Goal: Transaction & Acquisition: Purchase product/service

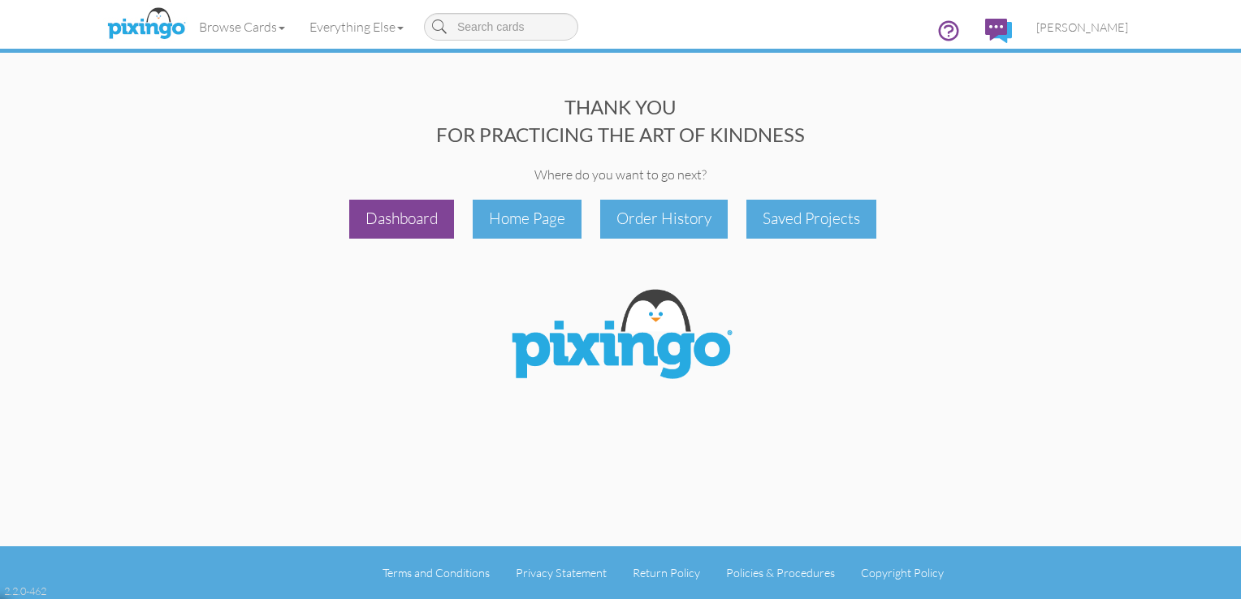
click at [405, 209] on div "Dashboard" at bounding box center [401, 219] width 105 height 38
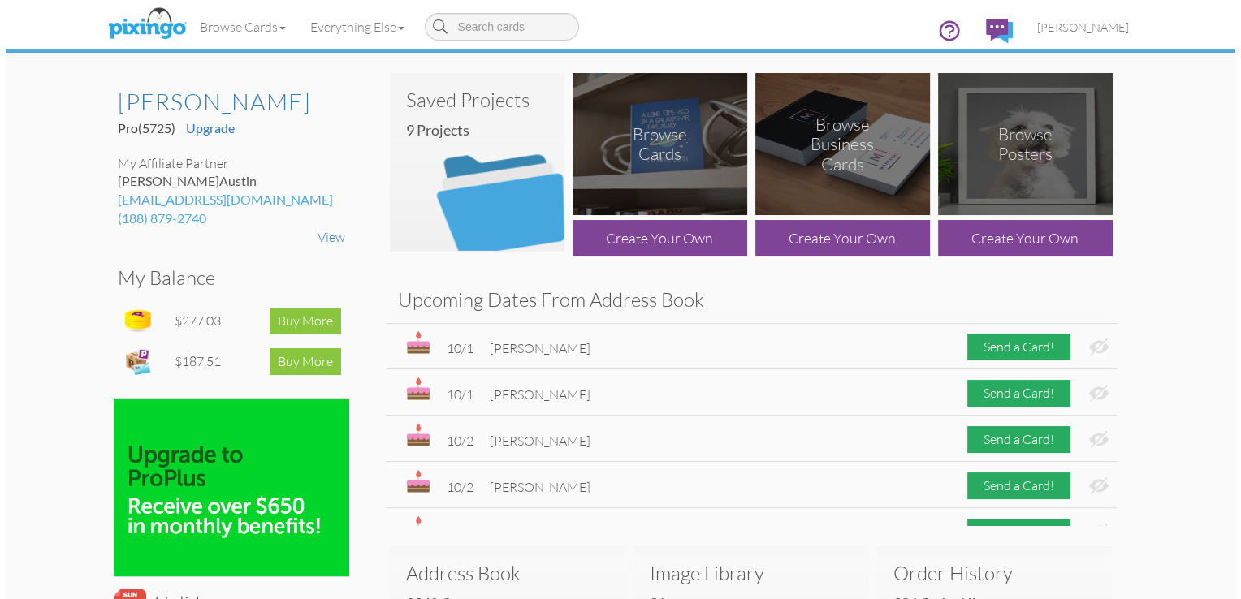
scroll to position [3051, 0]
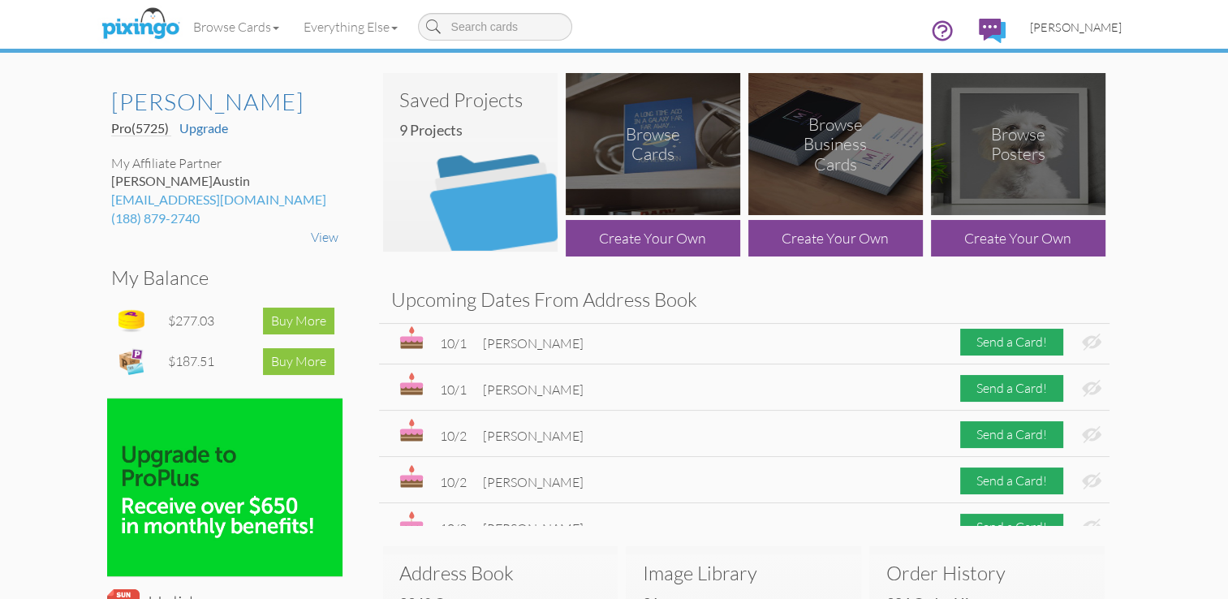
click at [1085, 26] on span "[PERSON_NAME]" at bounding box center [1076, 27] width 92 height 14
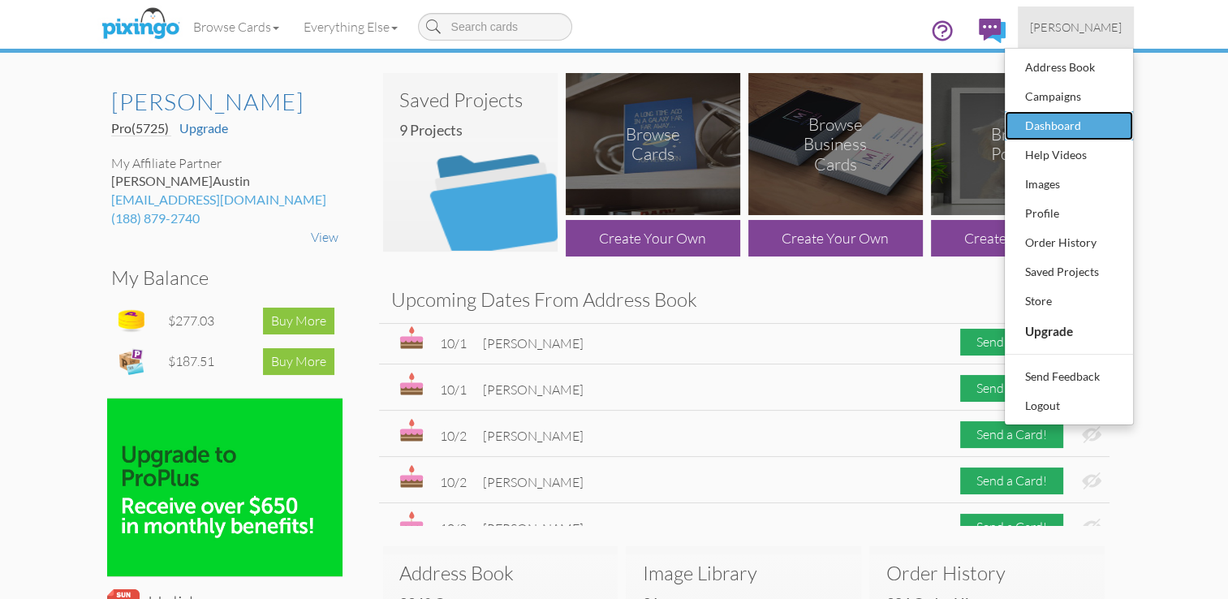
click at [1051, 126] on div "Dashboard" at bounding box center [1069, 126] width 96 height 24
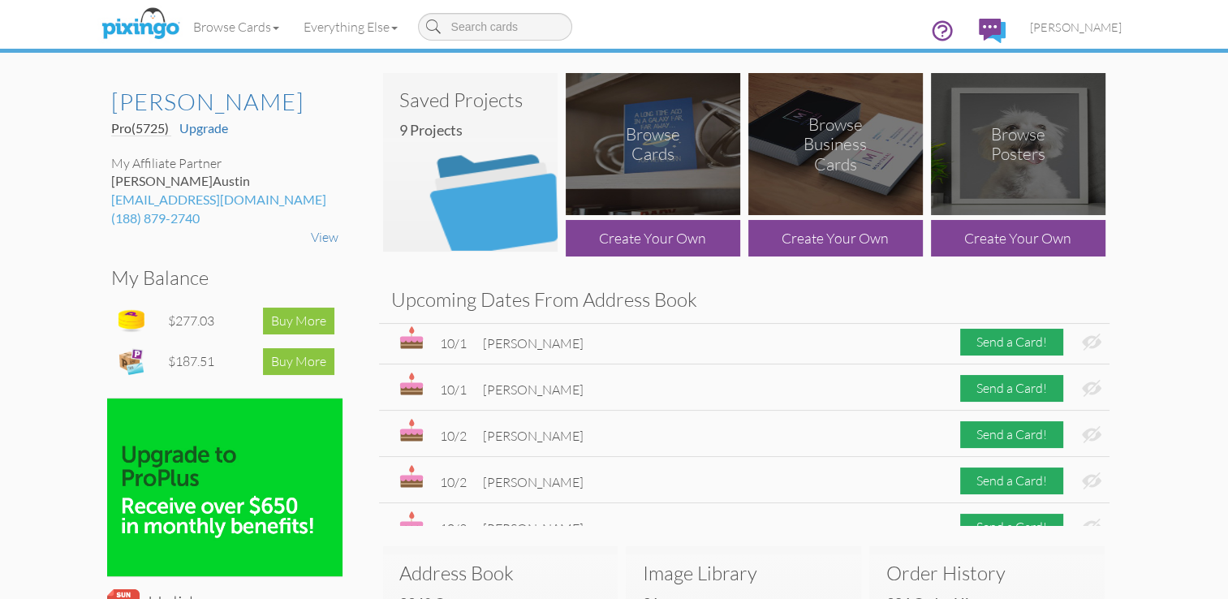
click at [484, 154] on img at bounding box center [470, 162] width 175 height 179
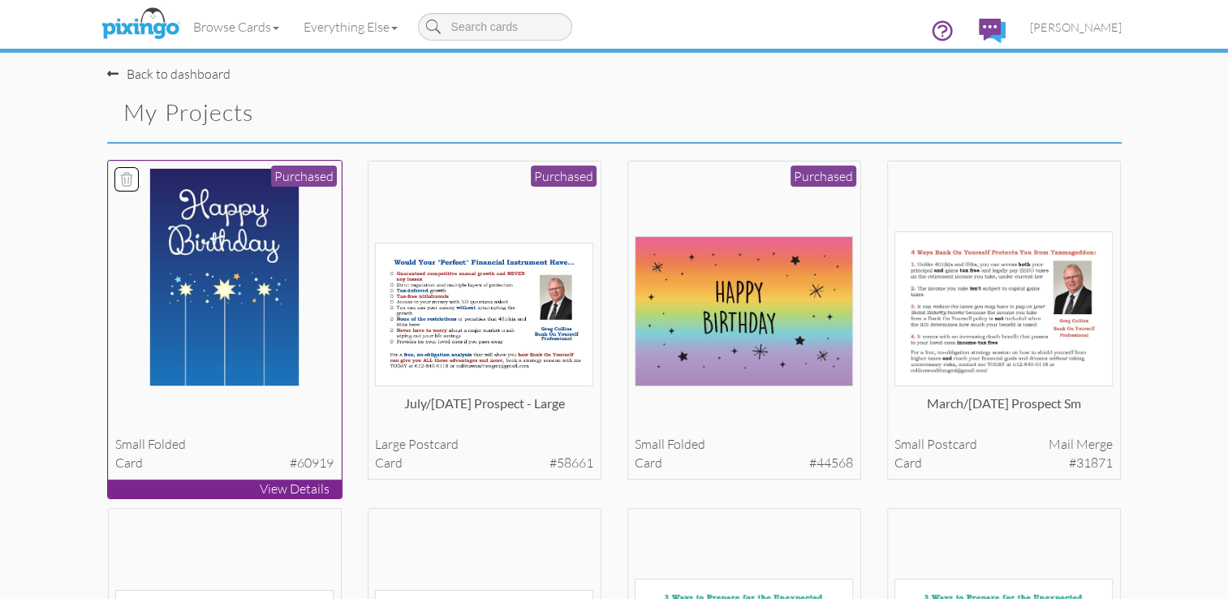
click at [208, 250] on img at bounding box center [224, 277] width 150 height 218
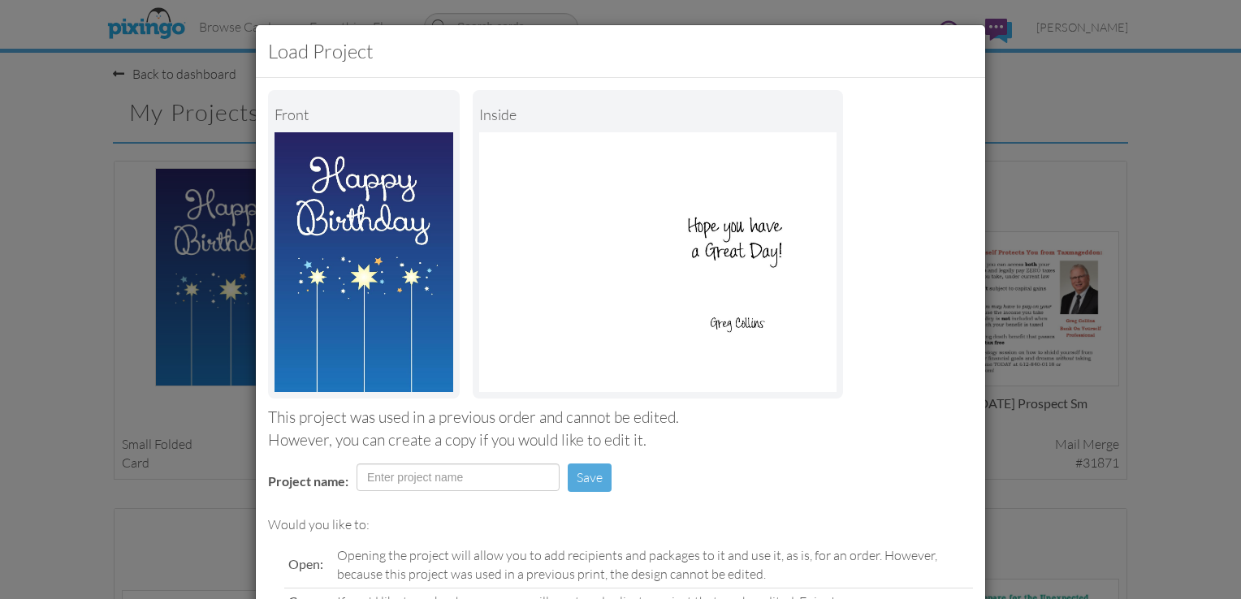
scroll to position [159, 0]
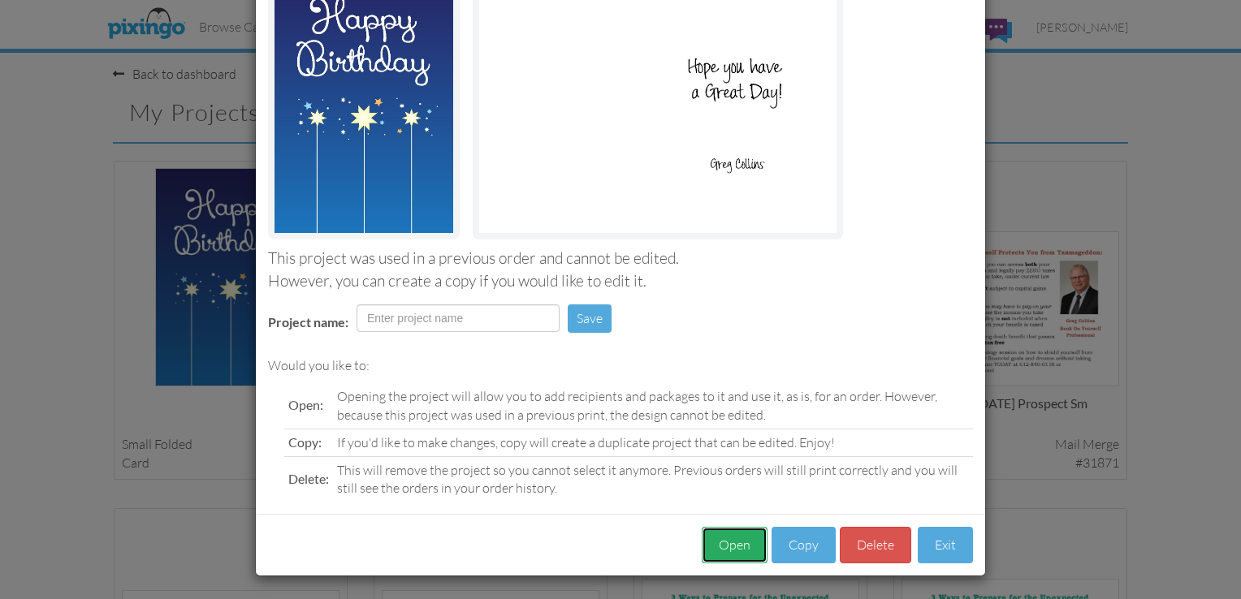
click at [731, 540] on button "Open" at bounding box center [735, 545] width 66 height 37
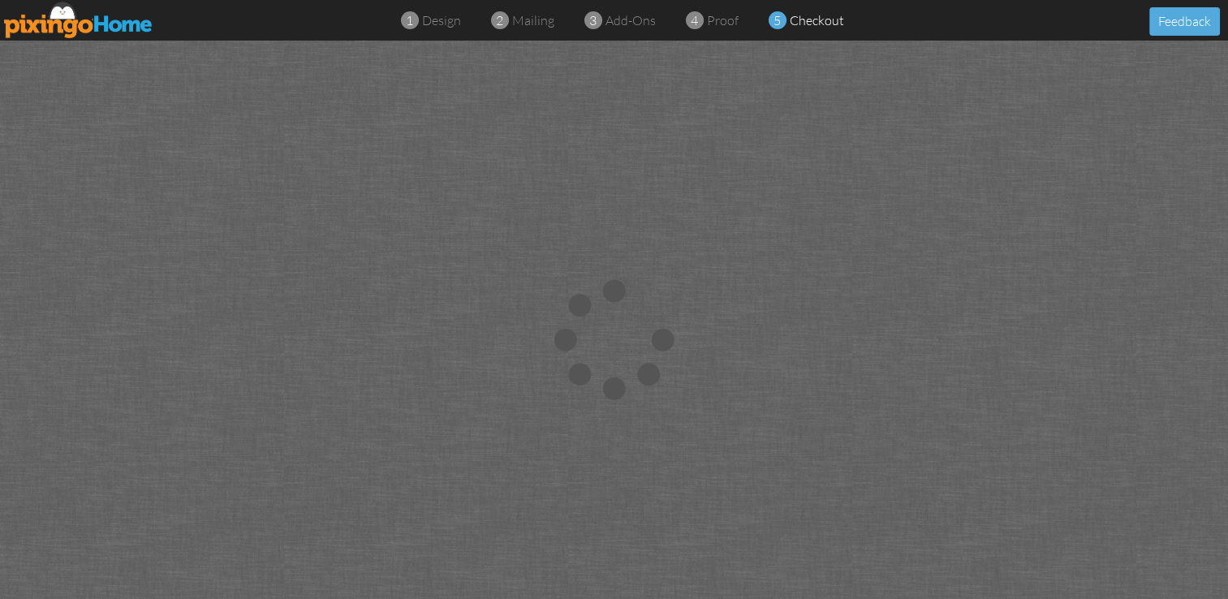
click at [857, 128] on div at bounding box center [614, 340] width 1228 height 599
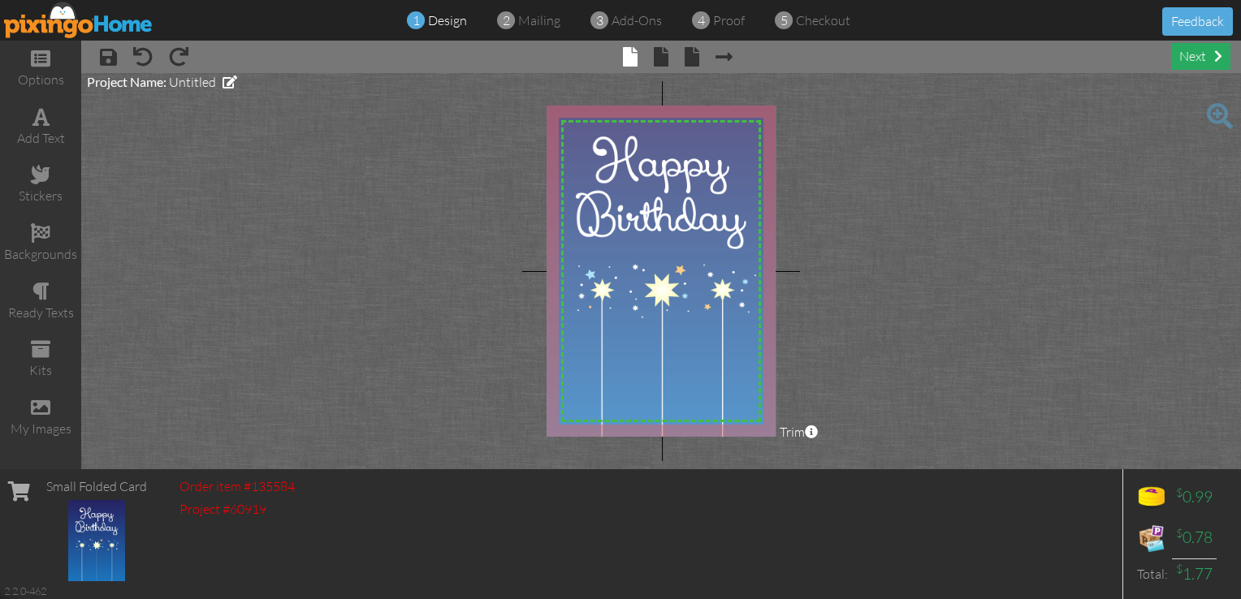
click at [1197, 61] on div "next" at bounding box center [1200, 56] width 59 height 27
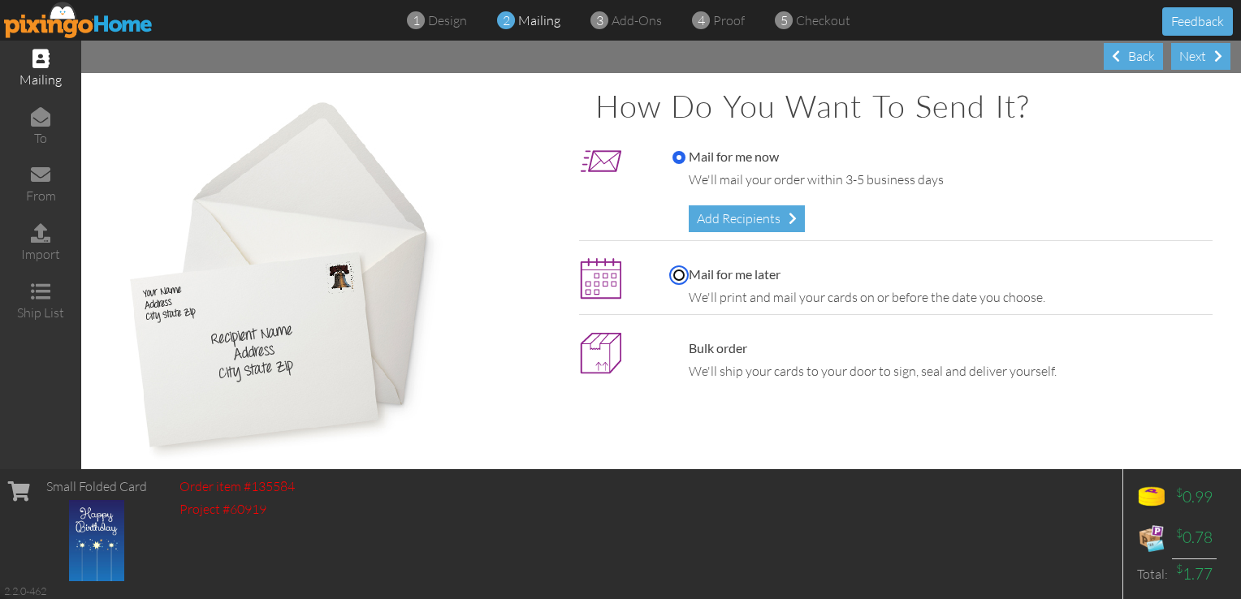
click at [672, 270] on input "Mail for me later" at bounding box center [678, 275] width 13 height 13
radio input "true"
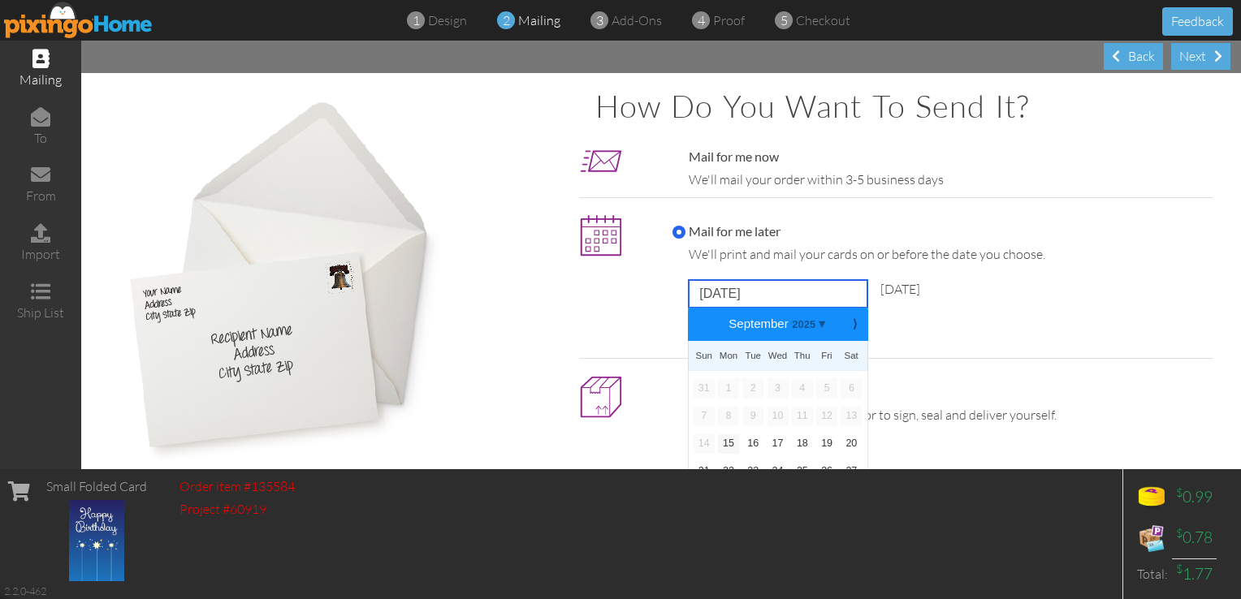
click at [733, 293] on input "[DATE]" at bounding box center [778, 294] width 179 height 28
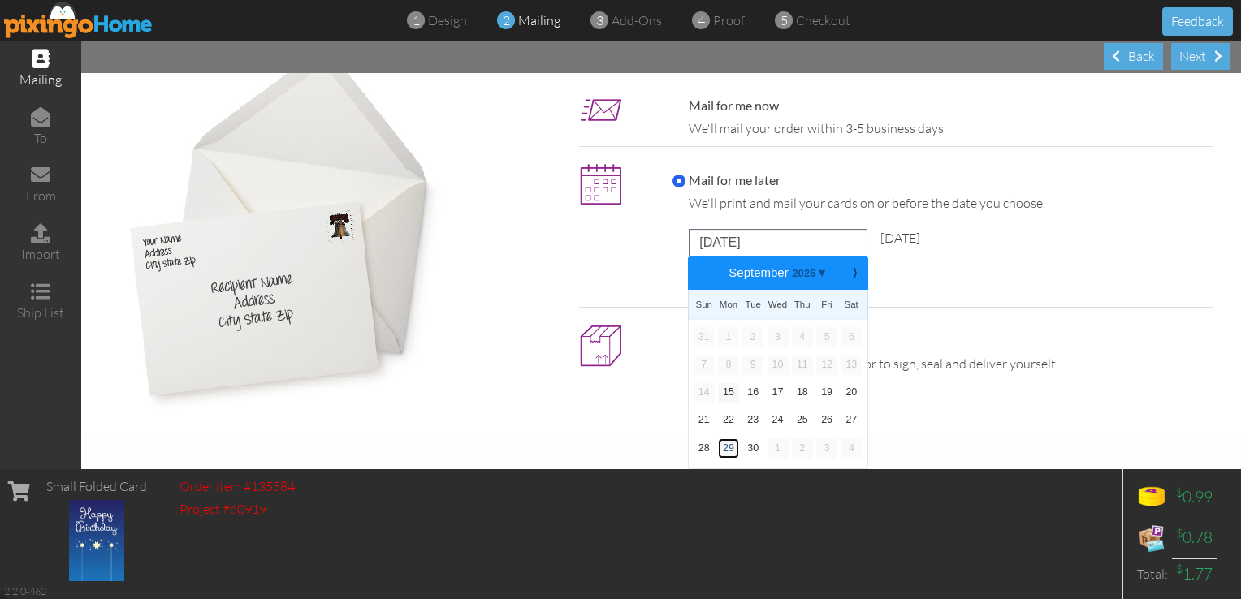
click at [724, 450] on link "29" at bounding box center [728, 447] width 21 height 19
type input "[DATE]"
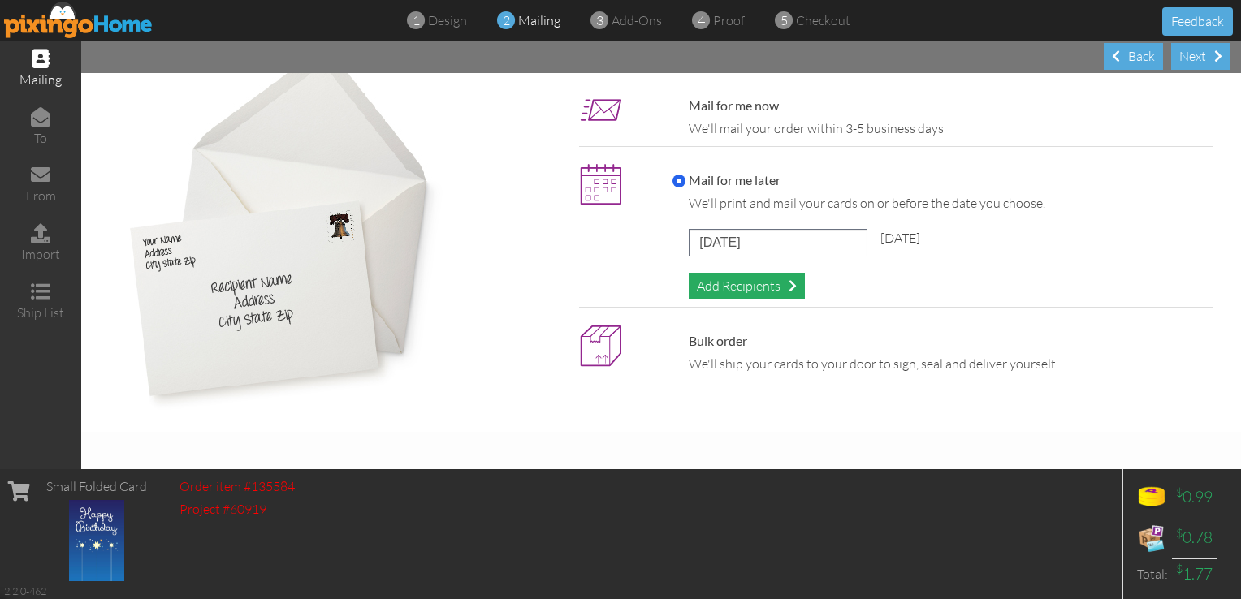
click at [733, 288] on div "Add Recipients" at bounding box center [747, 286] width 116 height 27
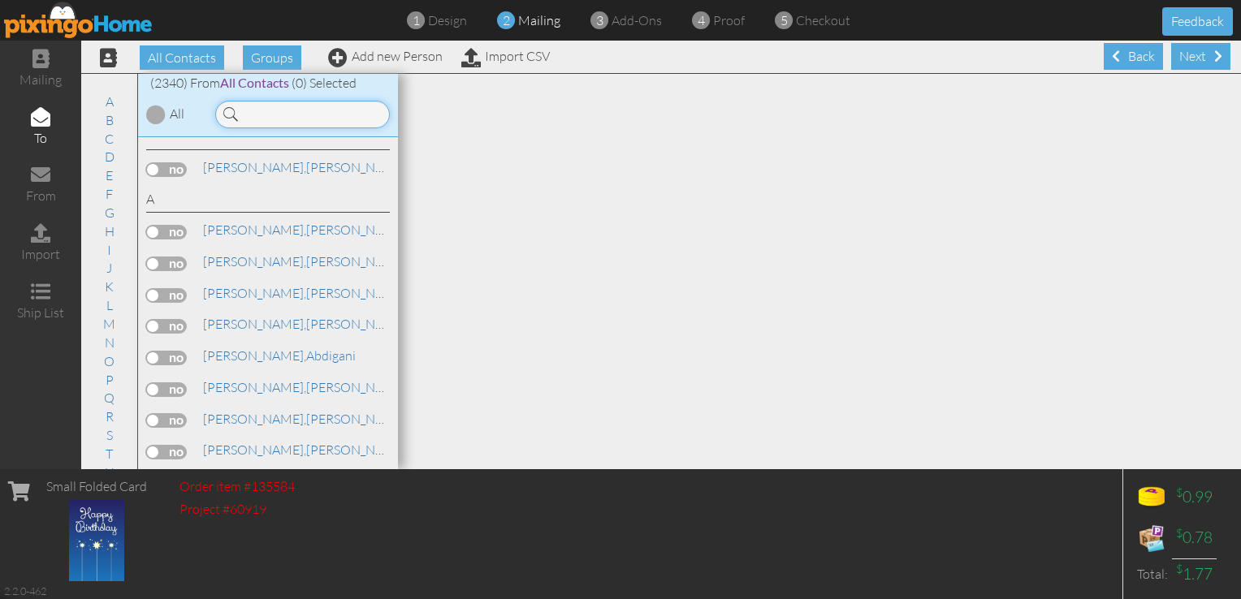
click at [297, 111] on input at bounding box center [302, 115] width 175 height 28
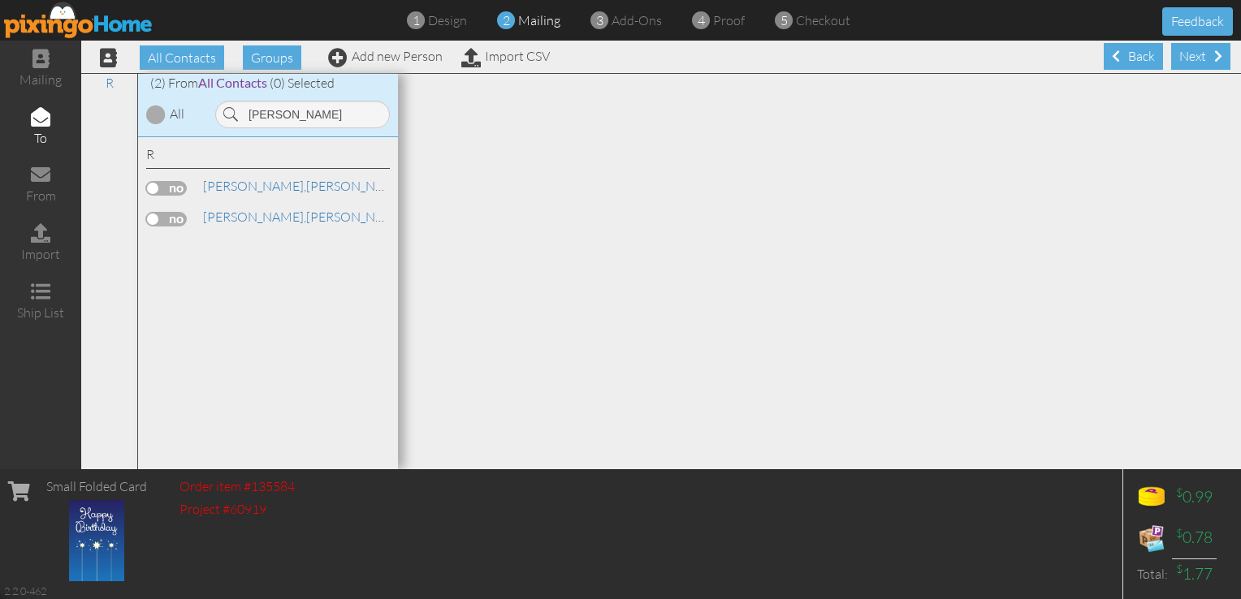
click at [177, 181] on label at bounding box center [166, 188] width 41 height 15
click at [0, 0] on input "checkbox" at bounding box center [0, 0] width 0 height 0
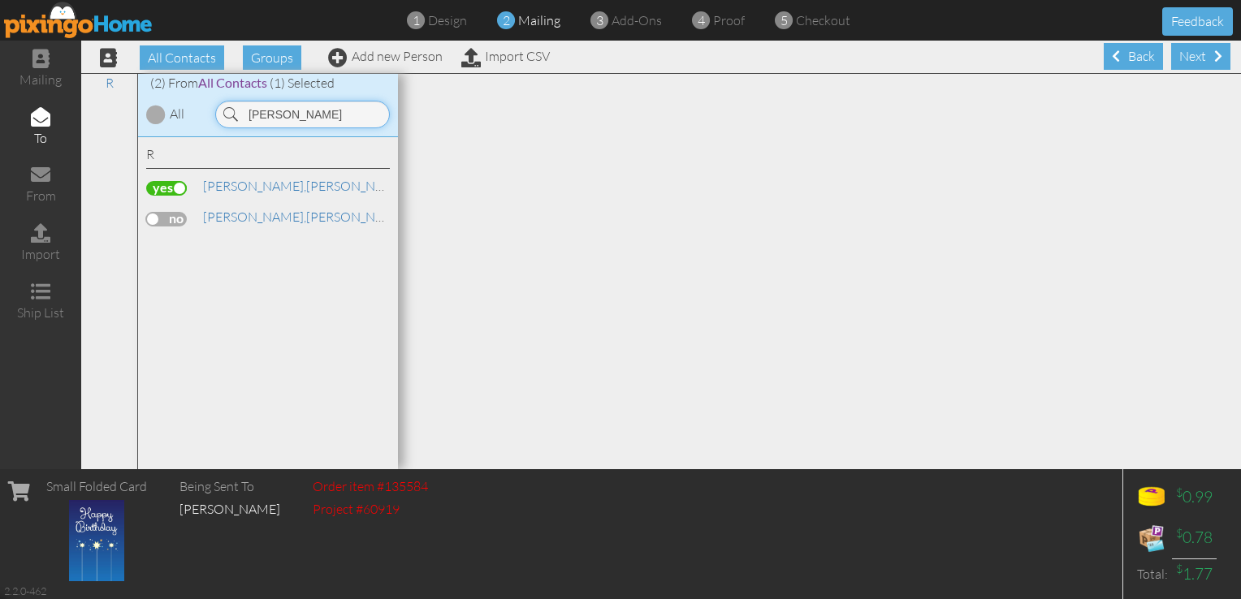
click at [299, 106] on input "[PERSON_NAME]" at bounding box center [302, 115] width 175 height 28
type input "R"
type input "[PERSON_NAME]"
click at [179, 186] on label at bounding box center [166, 188] width 41 height 15
click at [0, 0] on input "checkbox" at bounding box center [0, 0] width 0 height 0
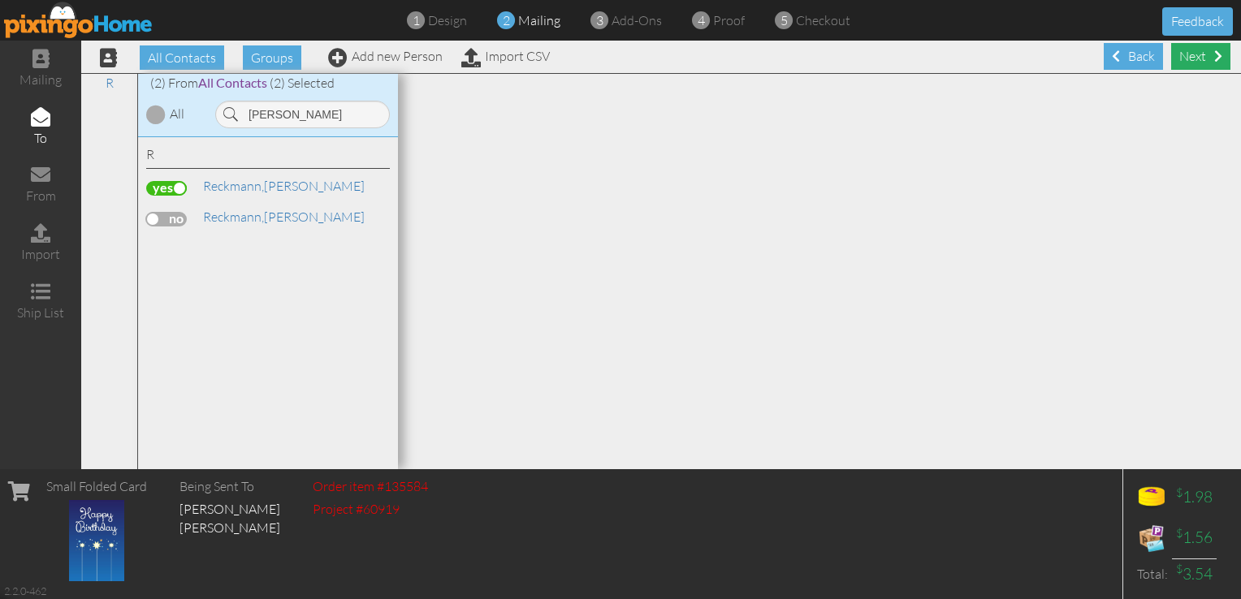
click at [1195, 53] on div "Next" at bounding box center [1200, 56] width 59 height 27
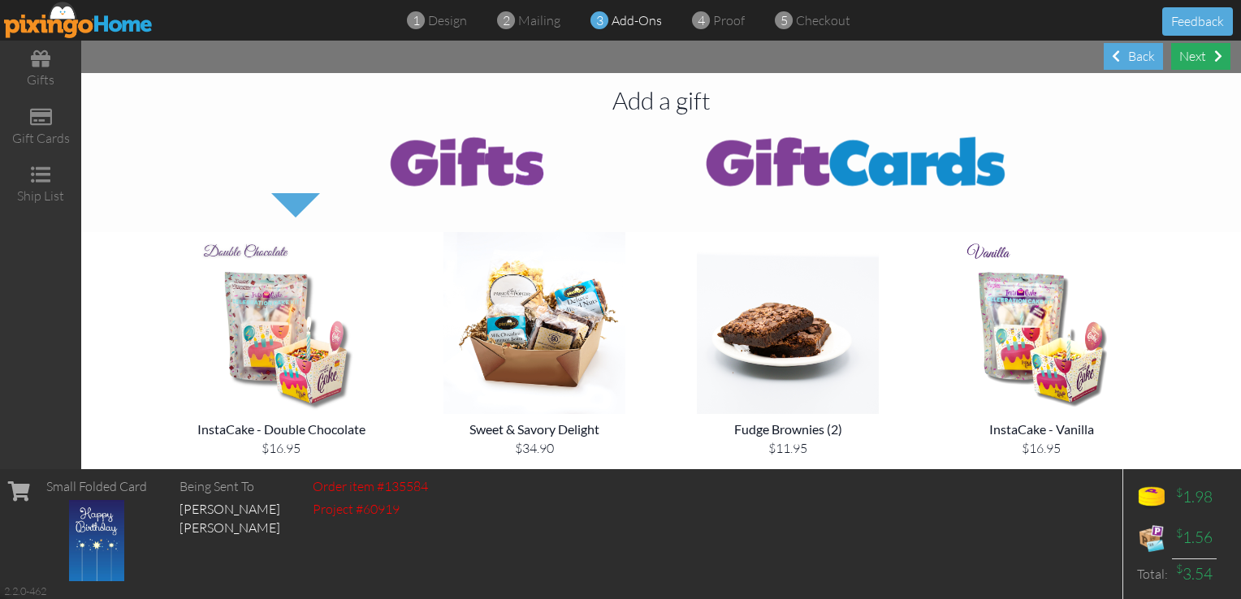
click at [1195, 54] on div "Next" at bounding box center [1200, 56] width 59 height 27
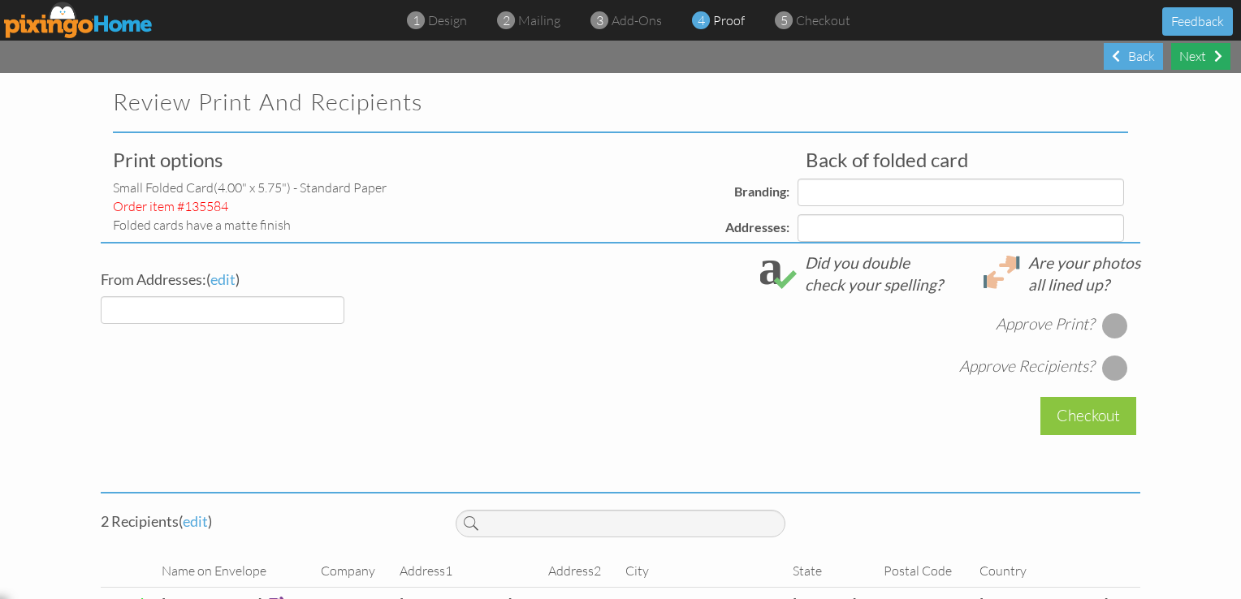
select select "object:44454"
select select "object:44458"
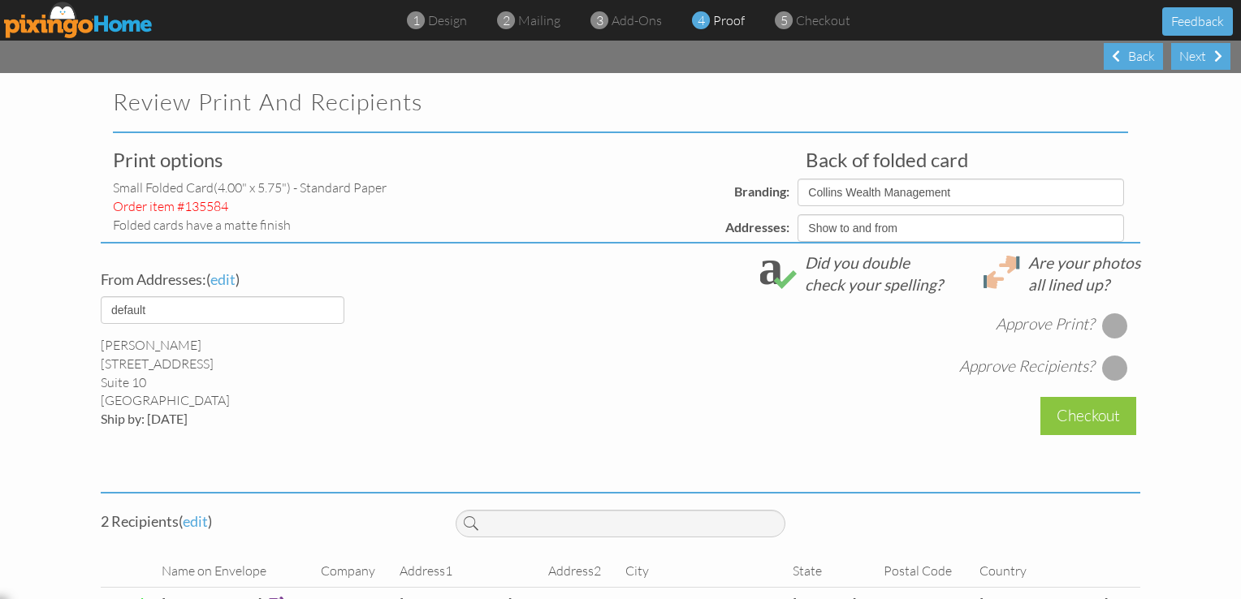
select select "object:44460"
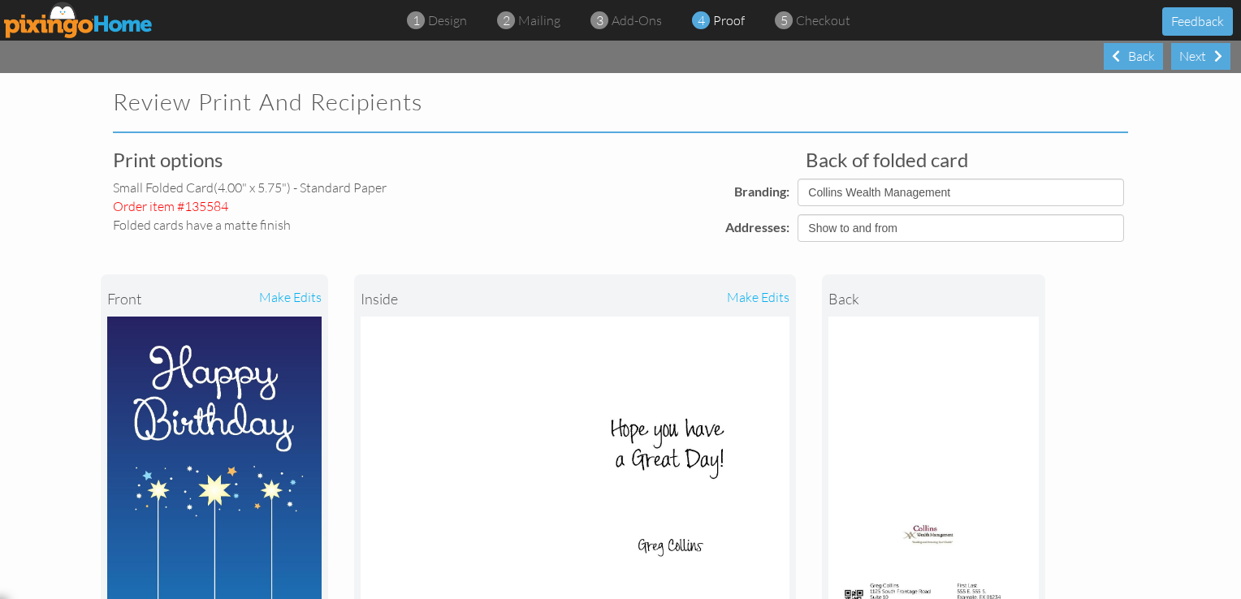
click at [1109, 321] on div "front make edits inside make edits back" at bounding box center [620, 454] width 1039 height 425
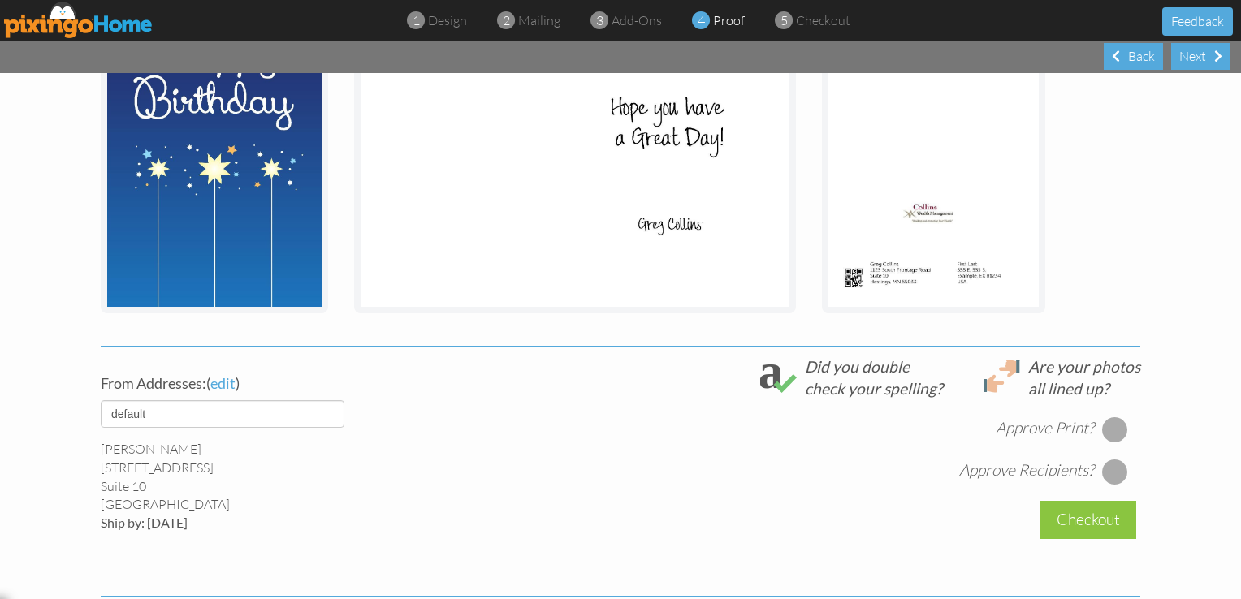
scroll to position [325, 0]
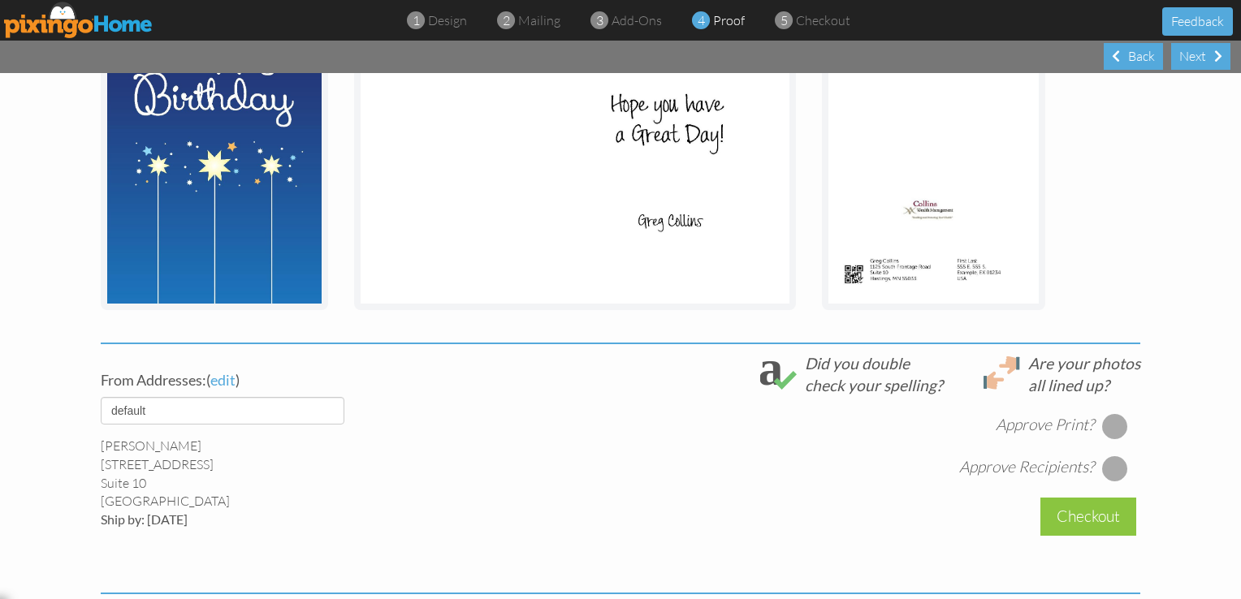
click at [1107, 419] on div at bounding box center [1115, 426] width 26 height 26
click at [1107, 464] on div at bounding box center [1115, 468] width 26 height 26
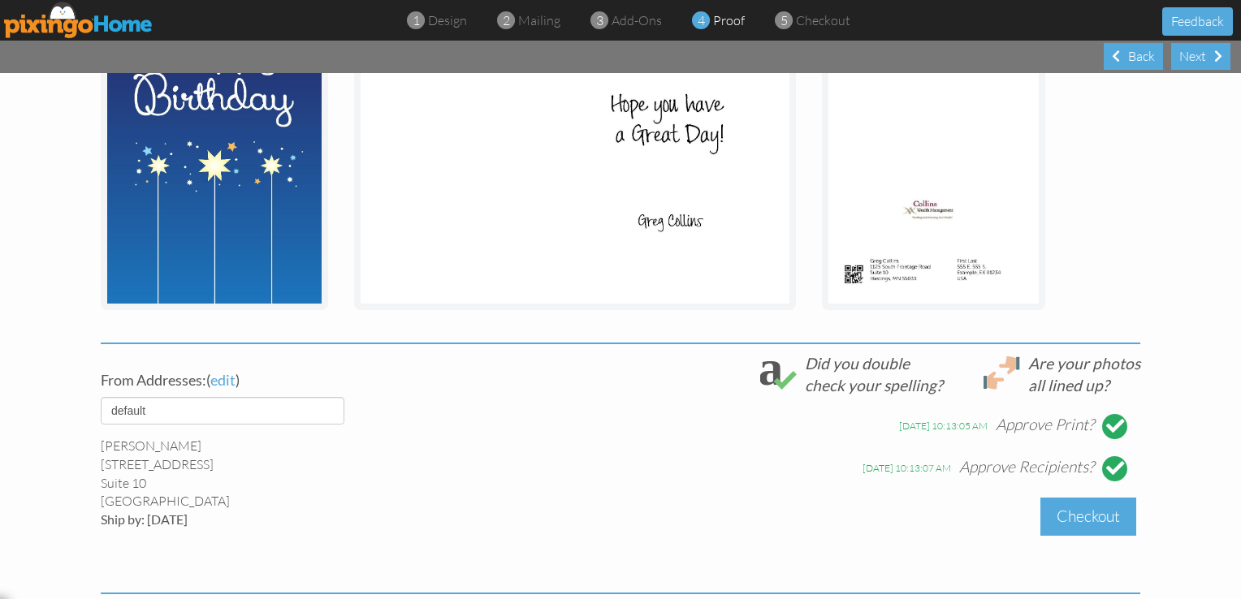
click at [1073, 520] on div "Checkout" at bounding box center [1088, 517] width 96 height 38
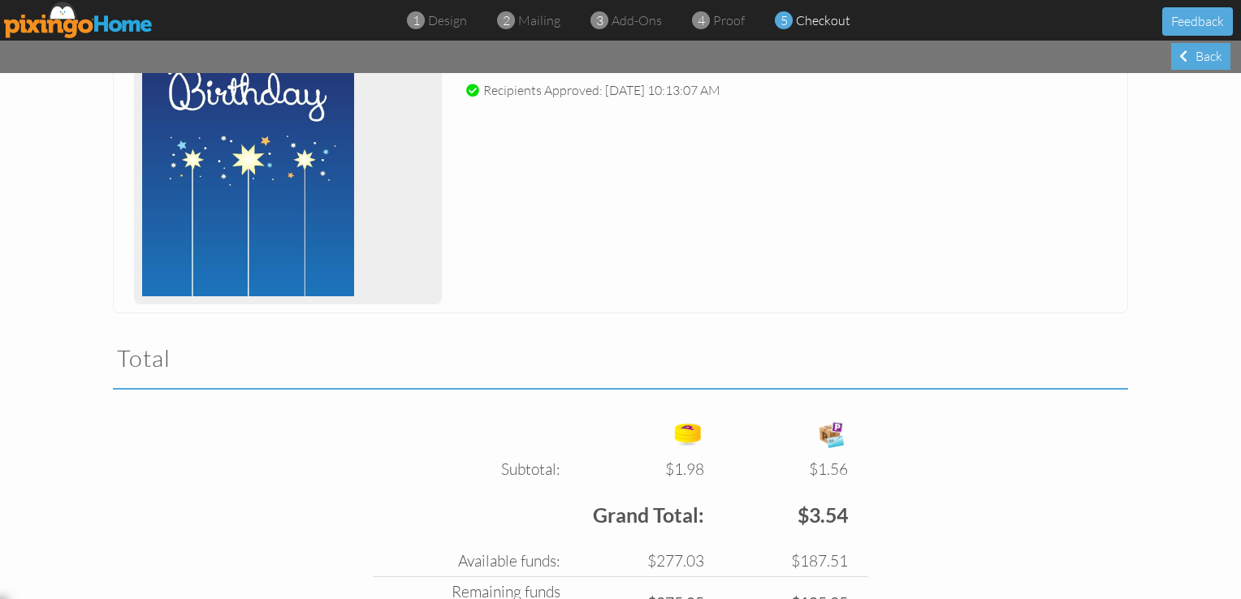
scroll to position [445, 0]
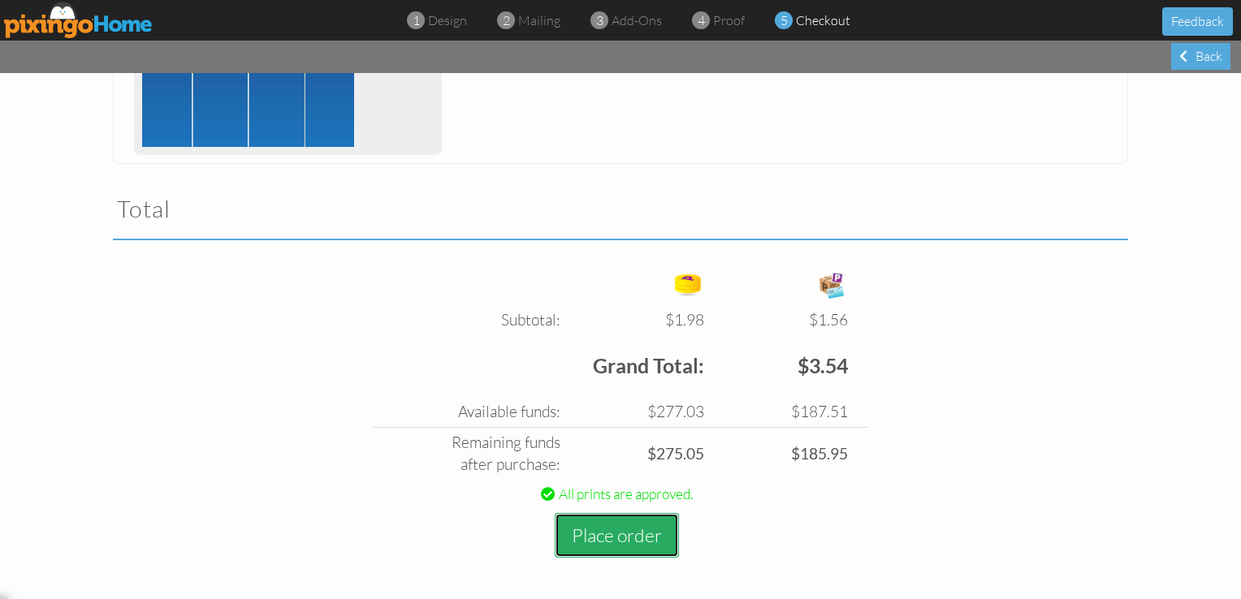
click at [620, 544] on button "Place order" at bounding box center [617, 535] width 124 height 45
